Goal: Communication & Community: Connect with others

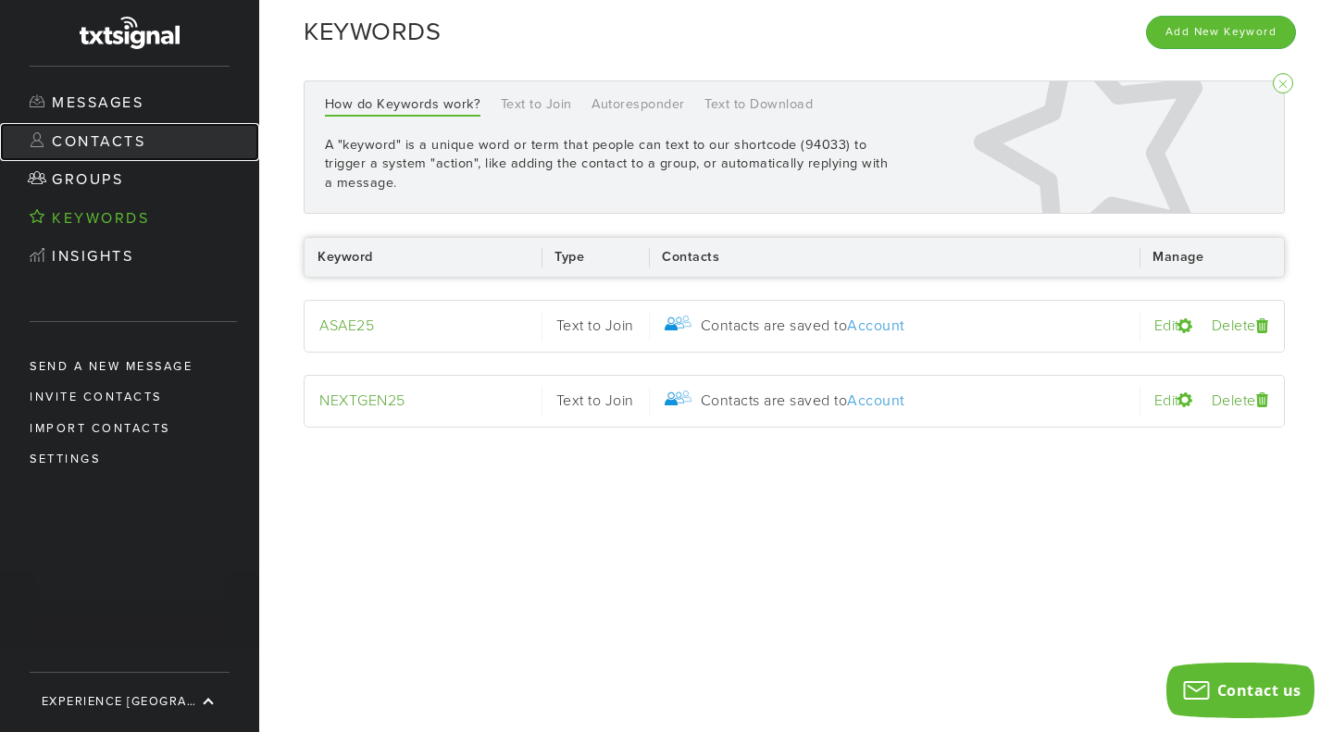
click at [127, 144] on link "Contacts" at bounding box center [129, 142] width 259 height 39
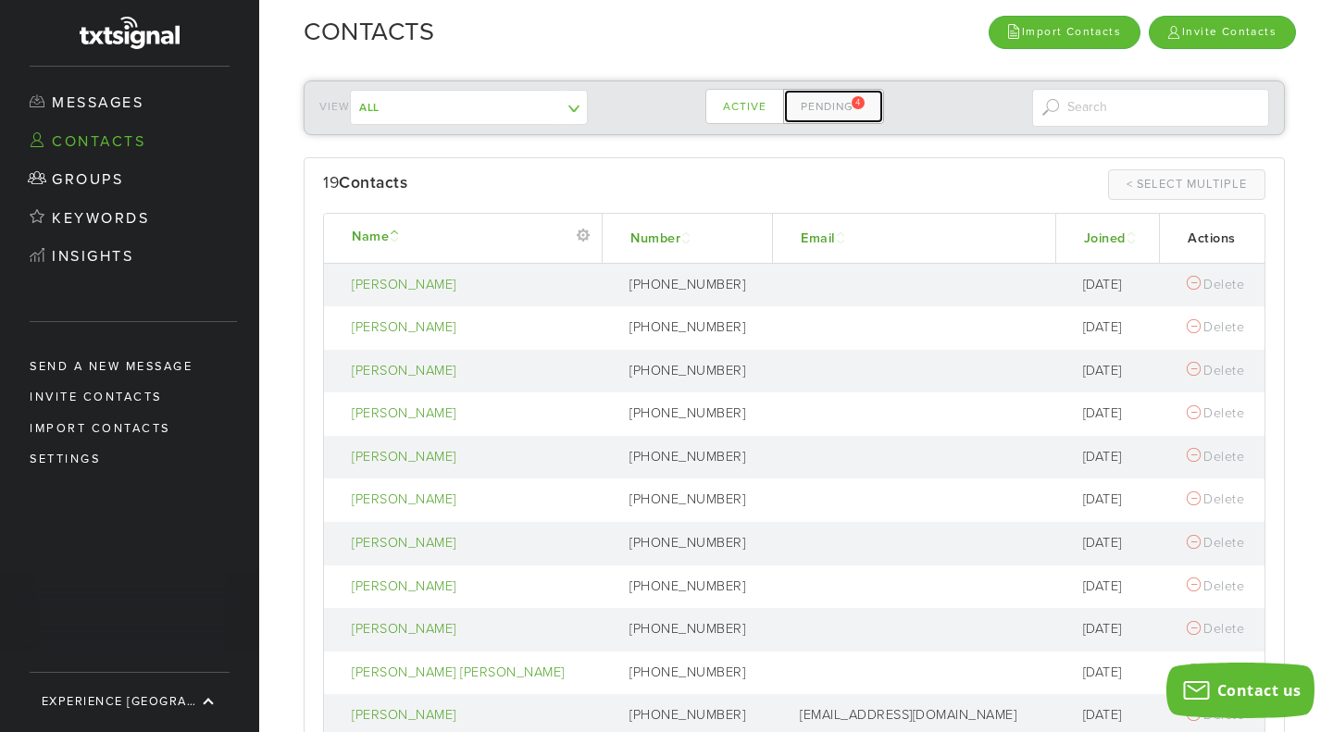
click at [818, 112] on link "Pending 4" at bounding box center [833, 106] width 101 height 35
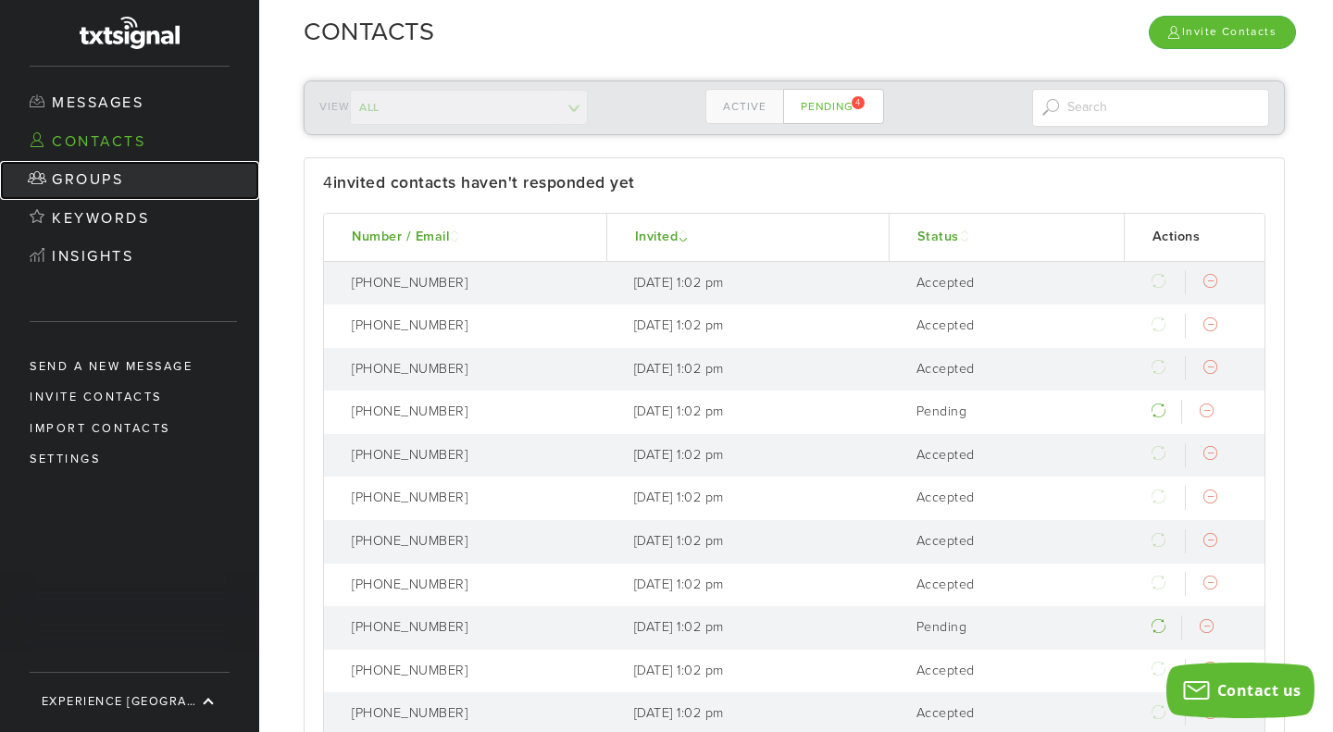
click at [116, 180] on link "Groups" at bounding box center [129, 180] width 259 height 39
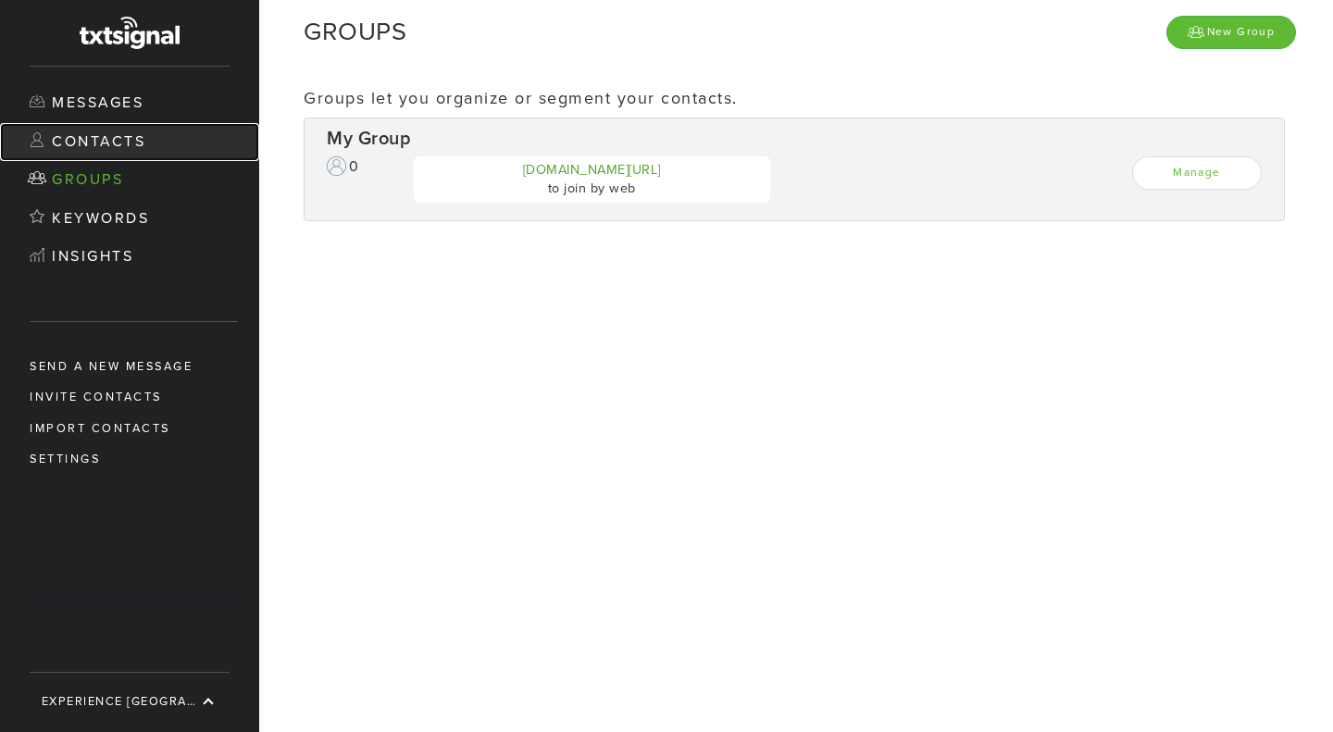
click at [110, 146] on link "Contacts" at bounding box center [129, 142] width 259 height 39
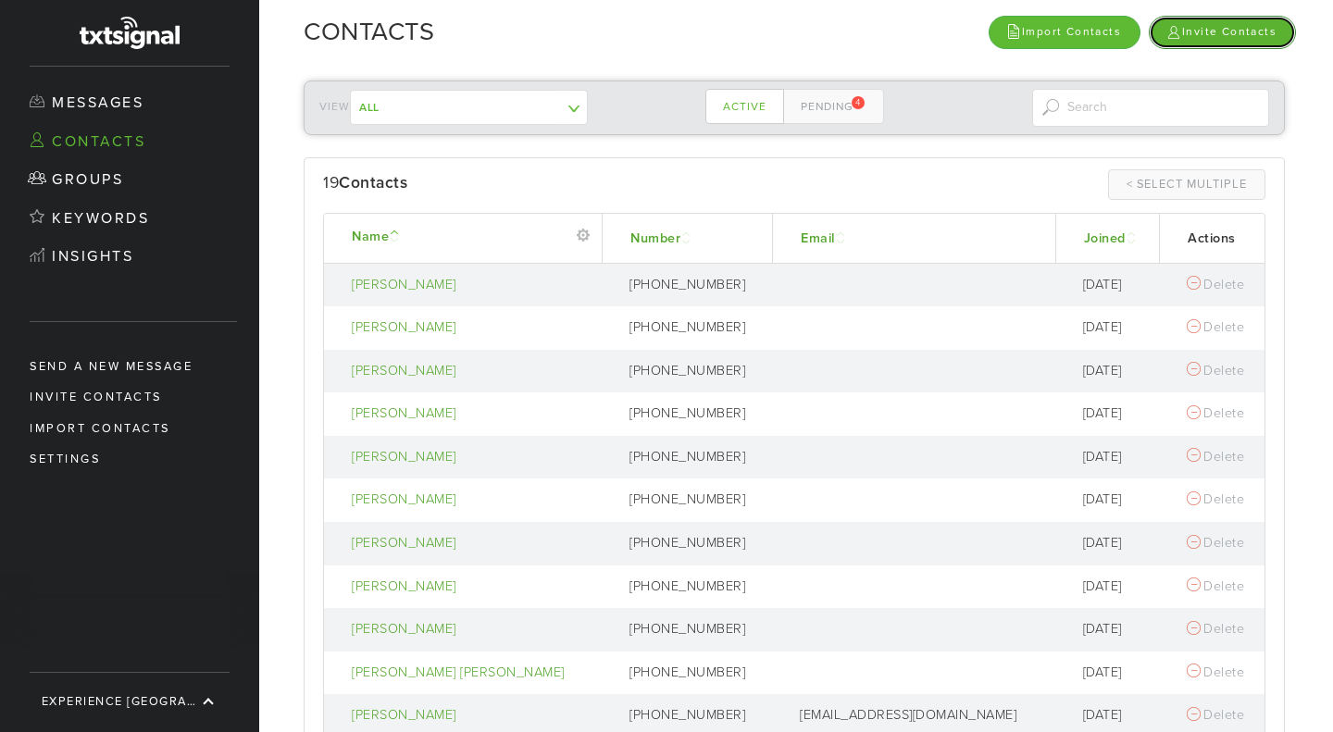
click at [1228, 28] on link "Invite Contacts" at bounding box center [1222, 32] width 147 height 32
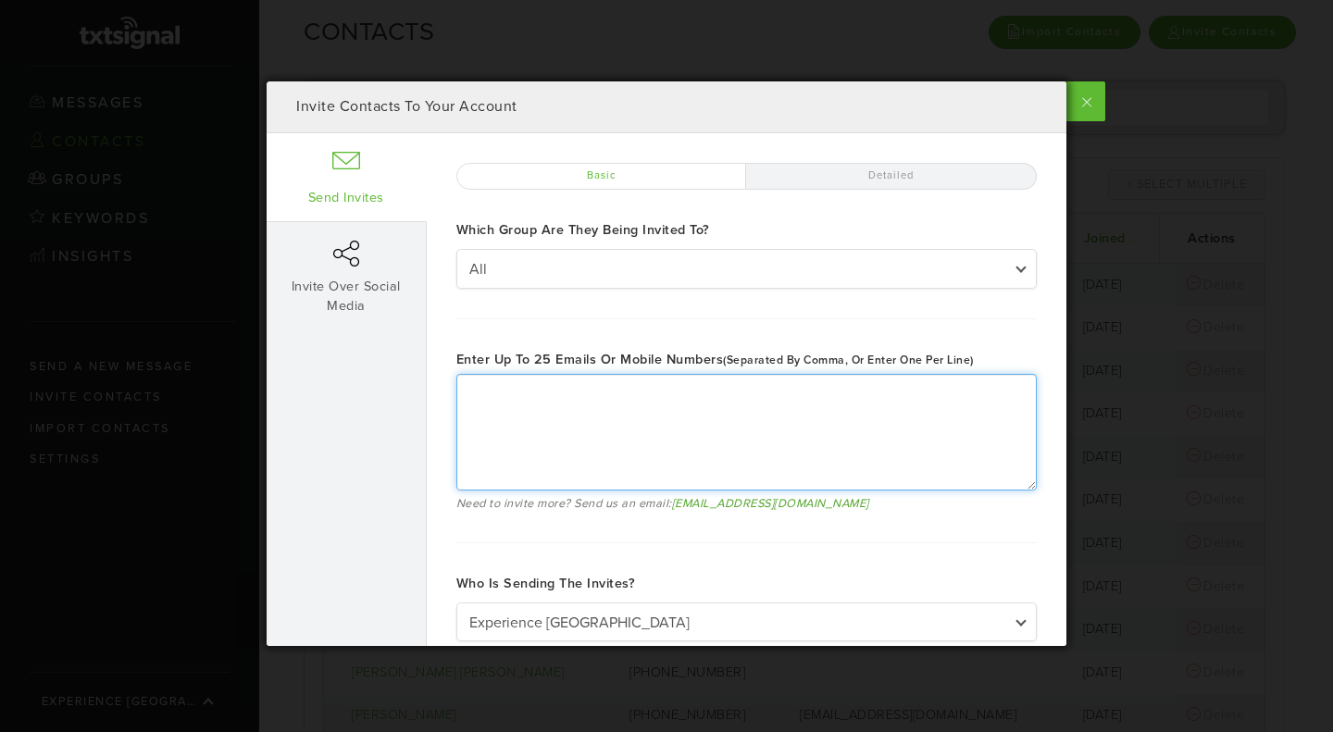
click at [556, 417] on textarea "Enter up to 25 emails or mobile numbers (separated by comma, or enter one per l…" at bounding box center [746, 432] width 580 height 117
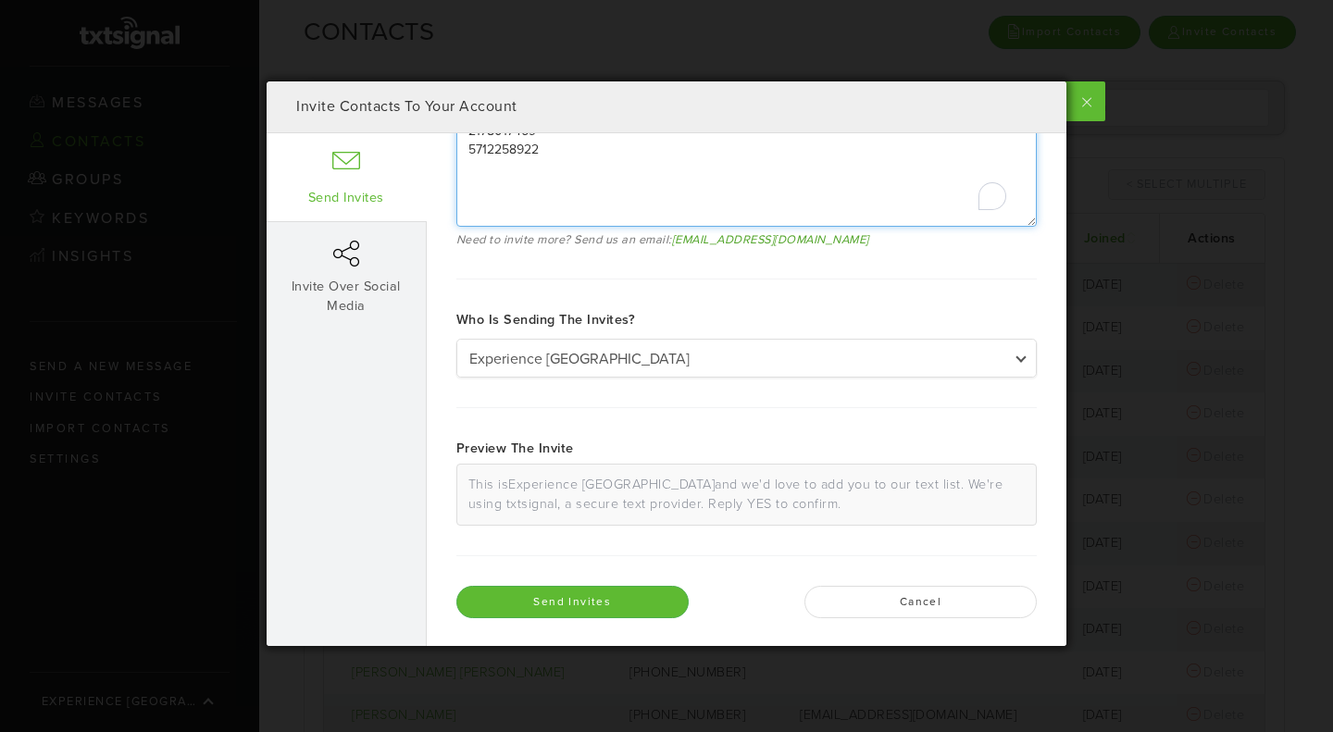
scroll to position [267, 0]
type textarea "2178017469 5712258922"
click at [753, 493] on div "This is Experience [GEOGRAPHIC_DATA] and we'd love to add you to our text list.…" at bounding box center [746, 495] width 580 height 62
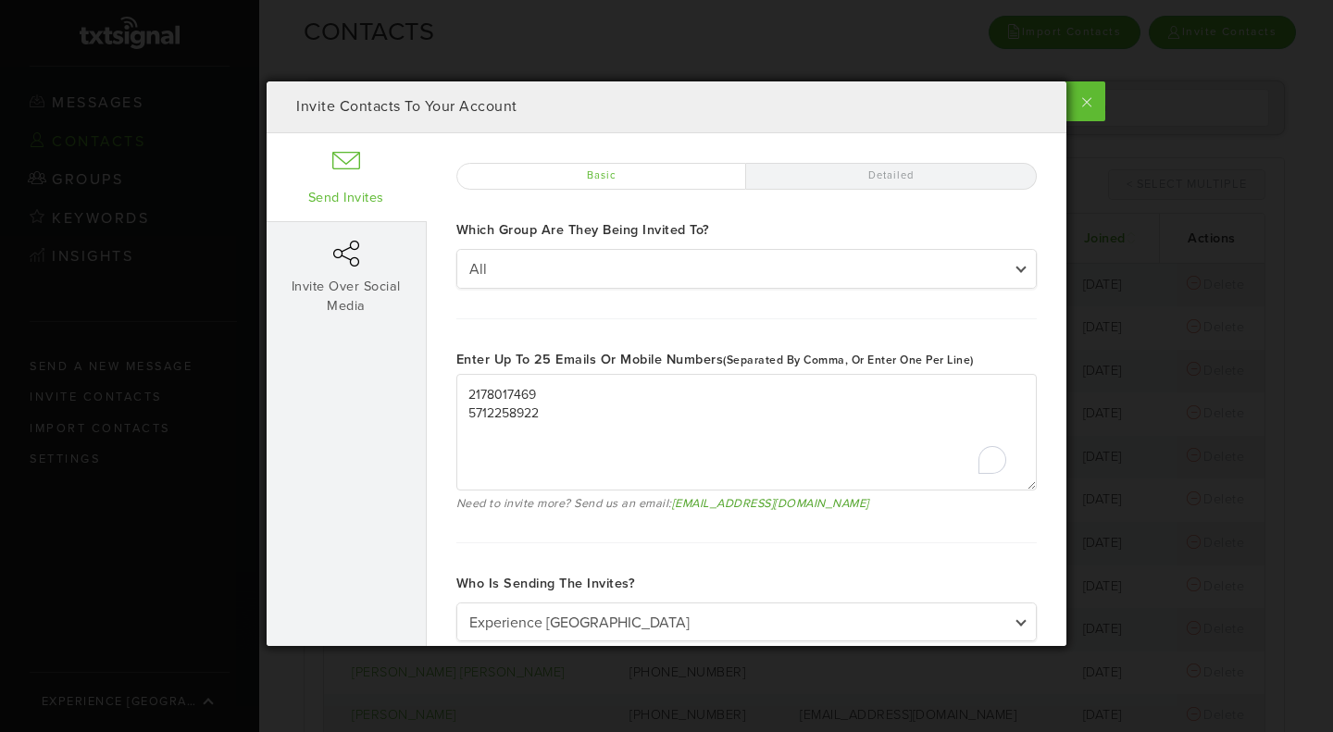
scroll to position [264, 0]
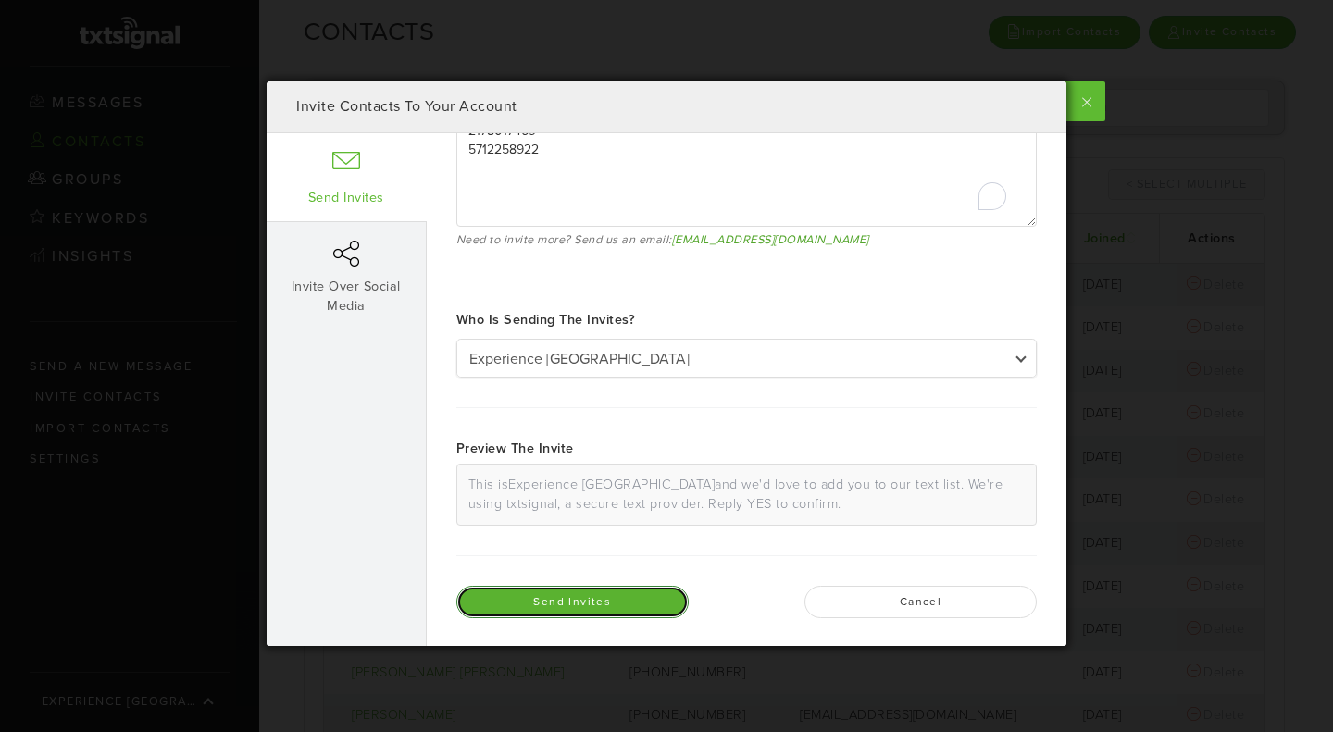
click at [583, 599] on button "Send Invites" at bounding box center [572, 602] width 232 height 32
